Goal: Information Seeking & Learning: Learn about a topic

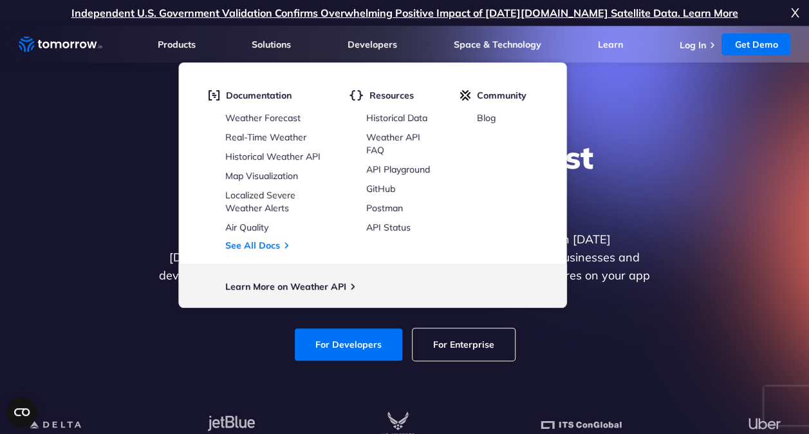
drag, startPoint x: 0, startPoint y: 0, endPoint x: 669, endPoint y: 120, distance: 679.9
click at [669, 120] on div "Explore the World’s Best Weather API Get reliable and precise weather data thro…" at bounding box center [404, 249] width 793 height 273
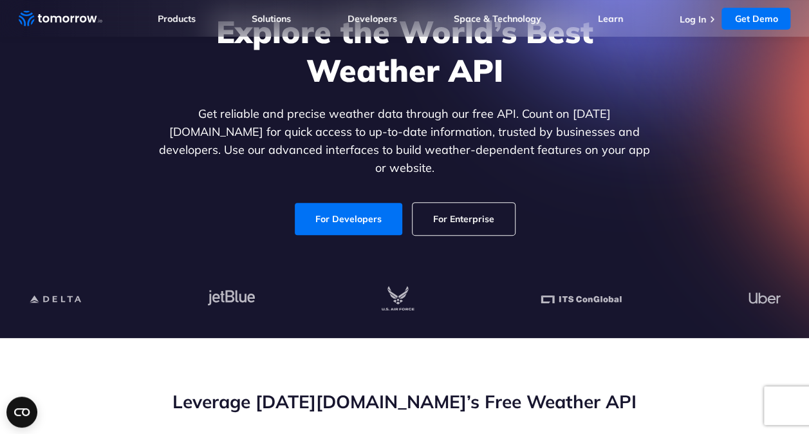
scroll to position [129, 0]
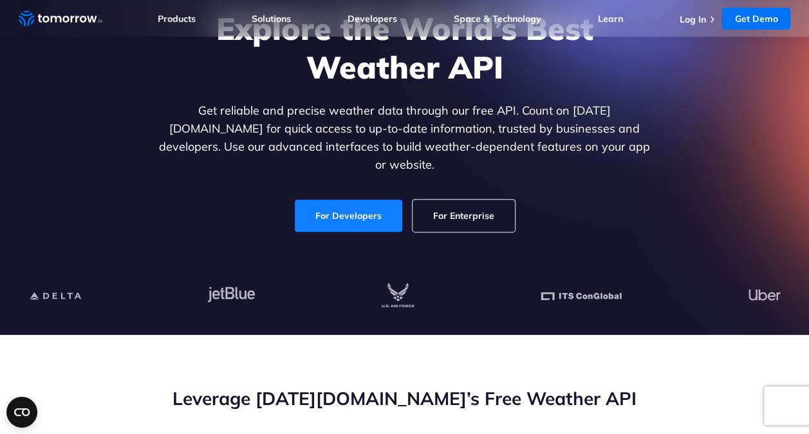
click at [371, 199] on link "For Developers" at bounding box center [348, 215] width 107 height 32
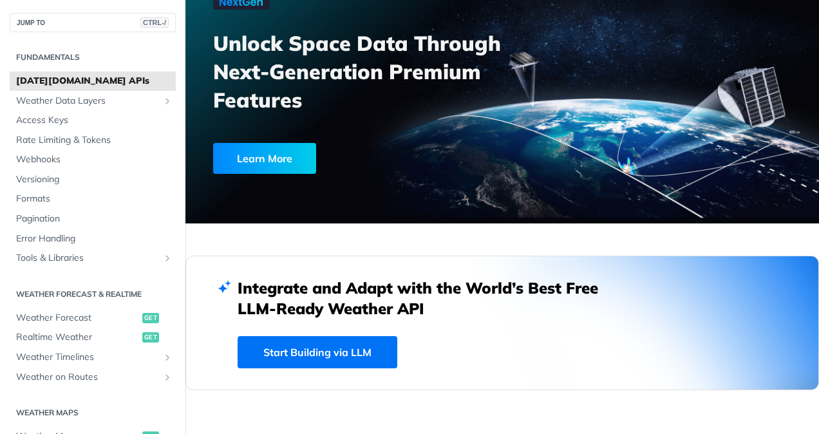
scroll to position [193, 0]
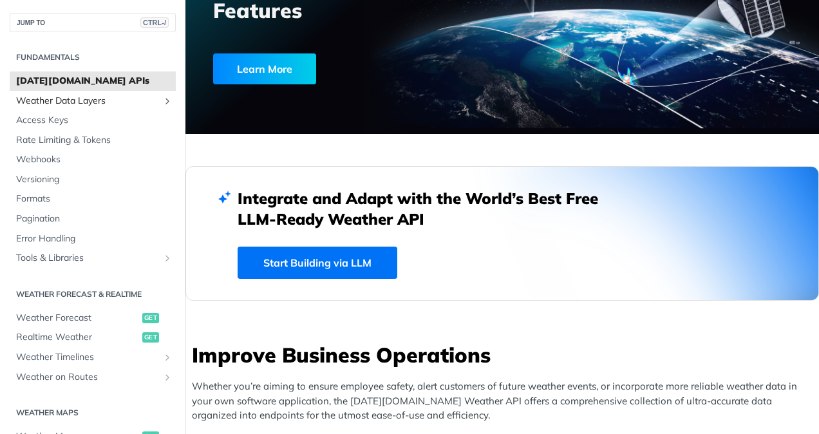
click at [162, 99] on icon "Show subpages for Weather Data Layers" at bounding box center [167, 101] width 10 height 10
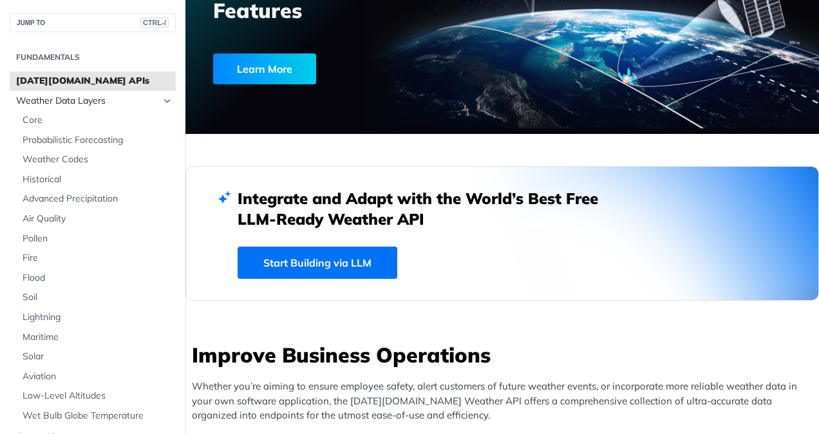
click at [162, 99] on icon "Hide subpages for Weather Data Layers" at bounding box center [167, 101] width 10 height 10
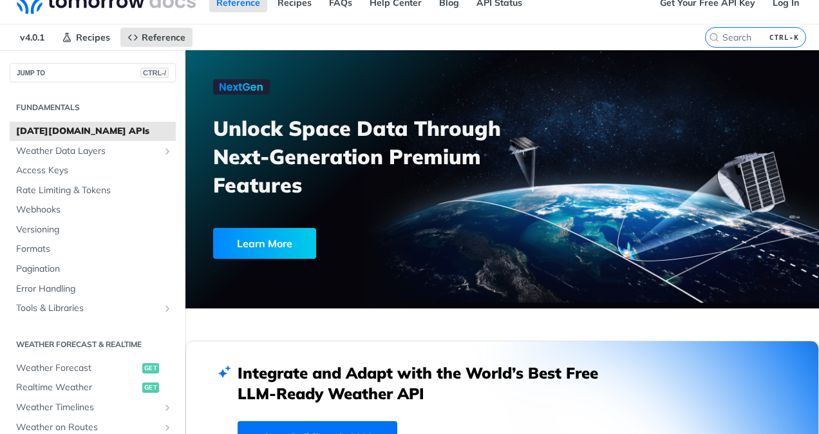
scroll to position [0, 0]
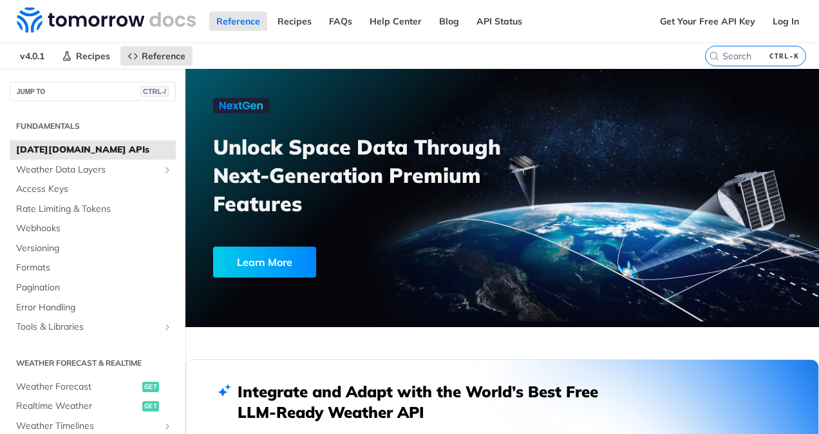
click at [275, 261] on div "Learn More" at bounding box center [264, 261] width 103 height 31
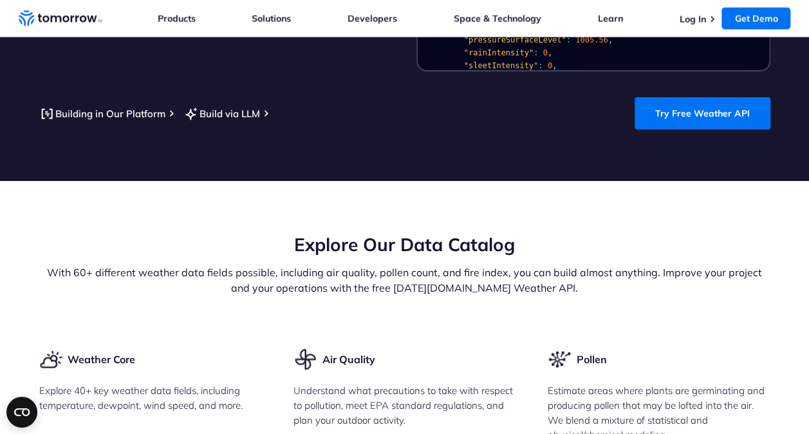
scroll to position [1416, 0]
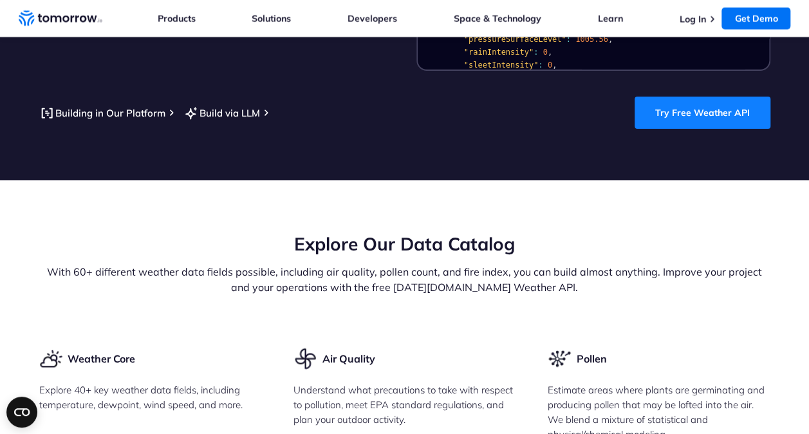
click at [691, 98] on link "Try Free Weather API" at bounding box center [703, 113] width 136 height 32
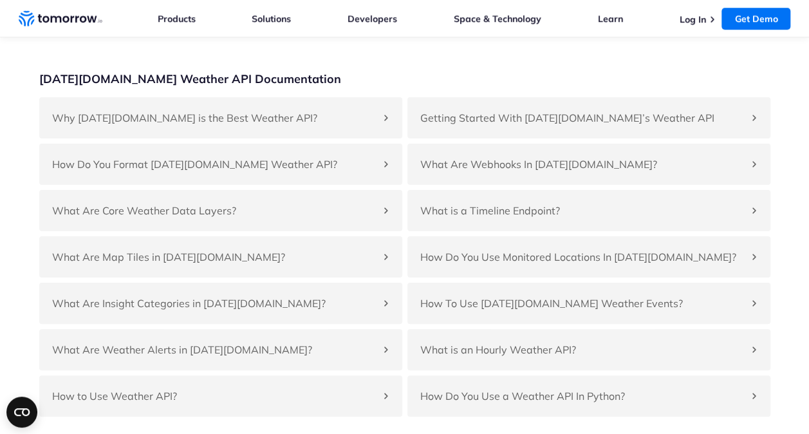
scroll to position [3025, 0]
